Goal: Entertainment & Leisure: Consume media (video, audio)

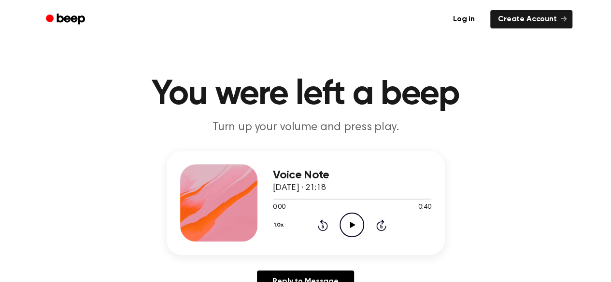
click at [349, 223] on icon "Play Audio" at bounding box center [351, 225] width 25 height 25
click at [348, 222] on icon "Play Audio" at bounding box center [351, 225] width 25 height 25
